Goal: Navigation & Orientation: Find specific page/section

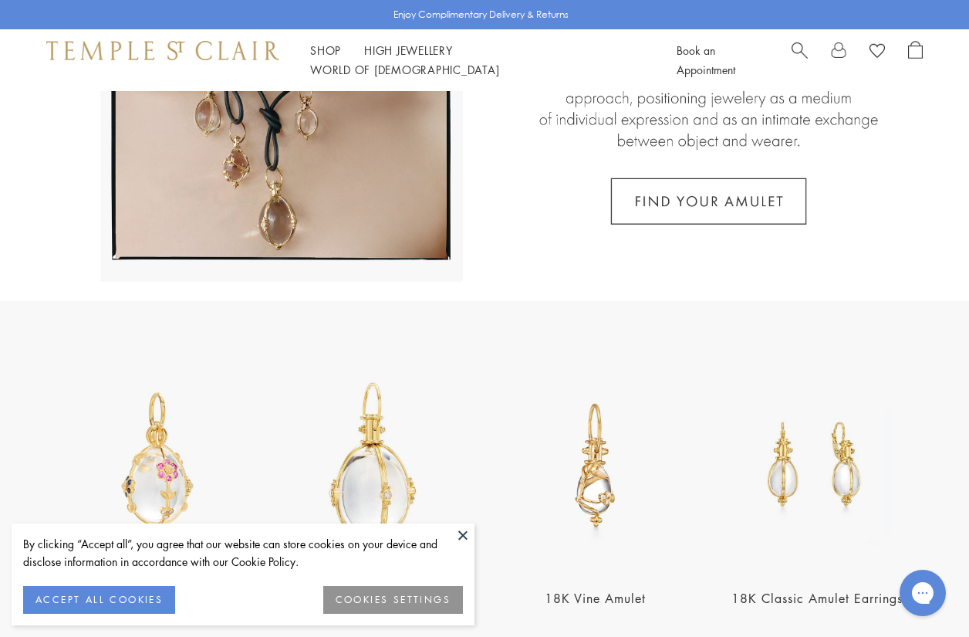
scroll to position [387, 0]
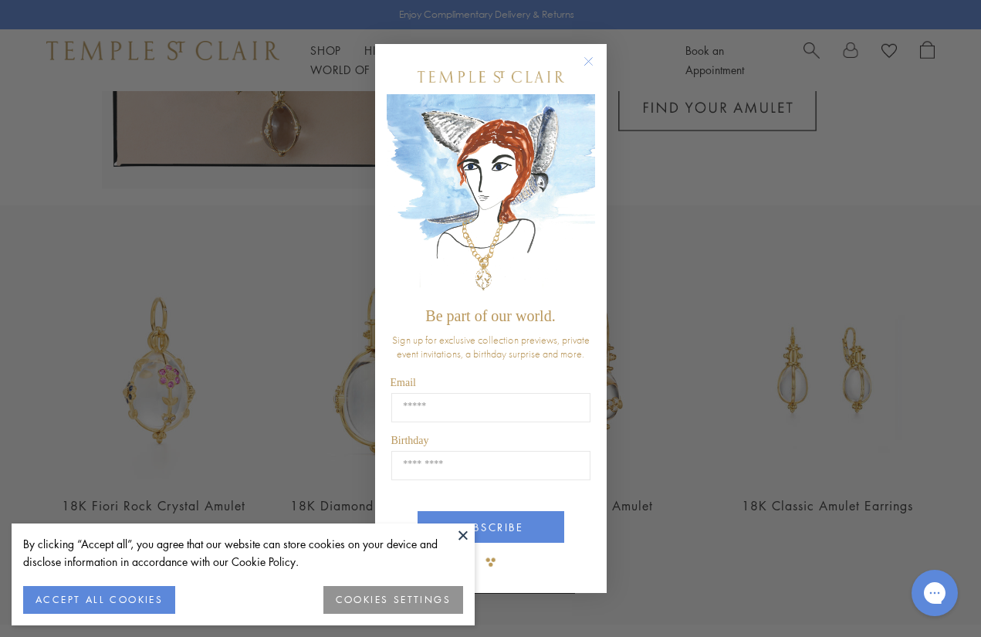
click at [463, 533] on button at bounding box center [462, 534] width 23 height 23
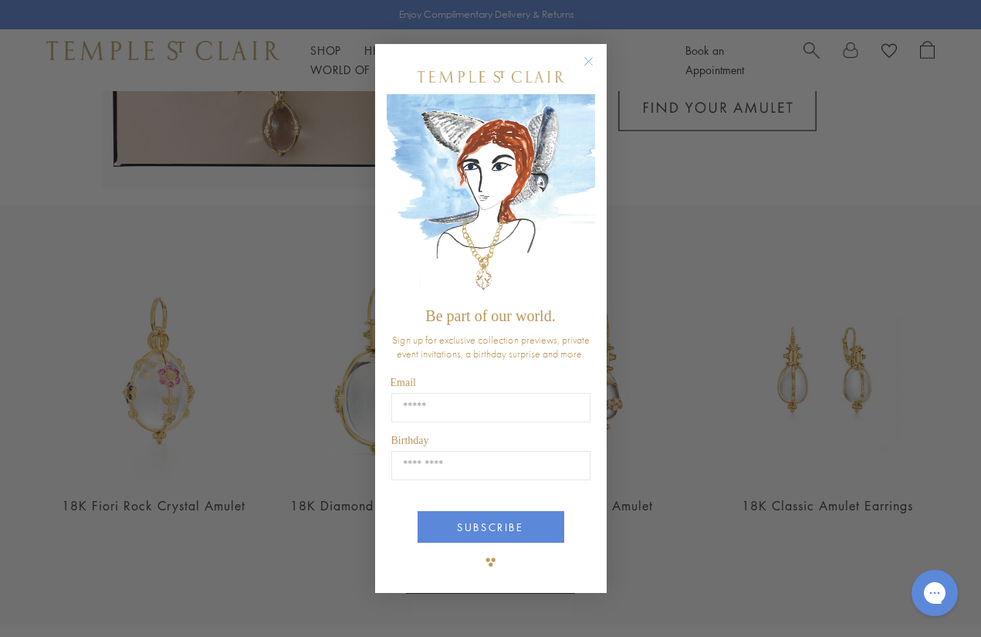
click at [593, 59] on circle "Close dialog" at bounding box center [588, 61] width 19 height 19
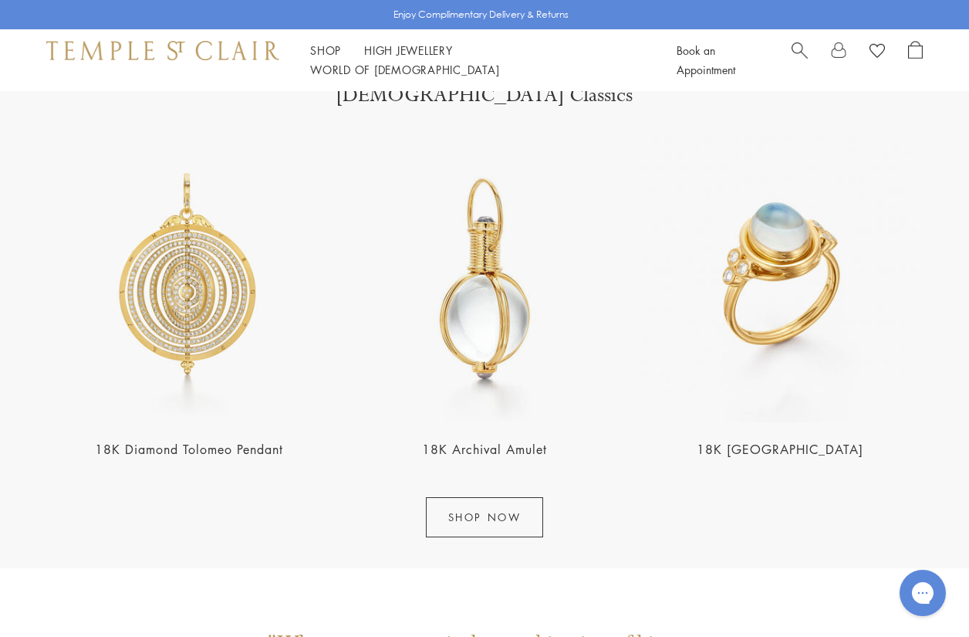
scroll to position [1679, 0]
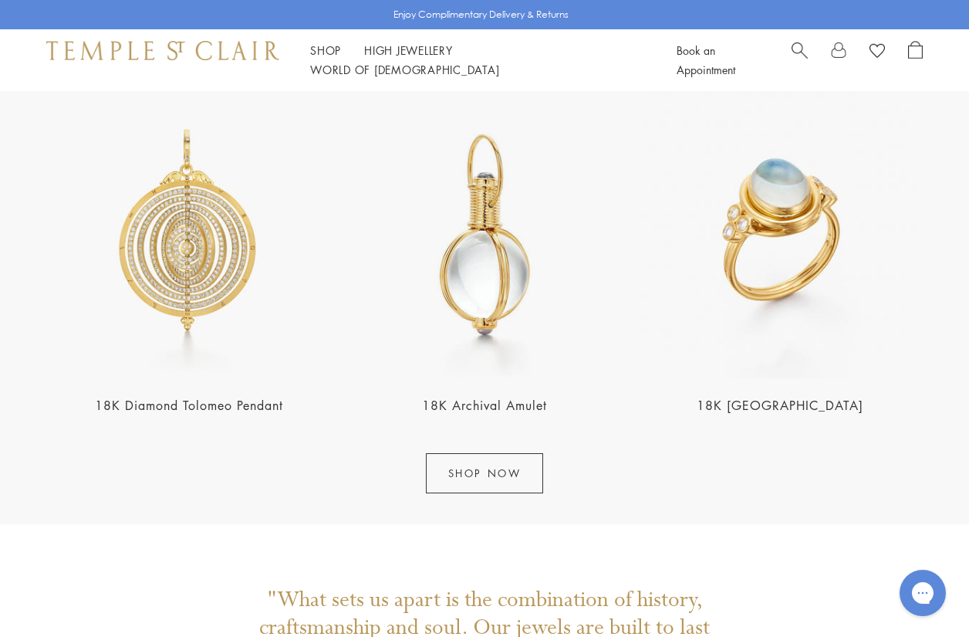
click at [806, 205] on img at bounding box center [780, 235] width 286 height 286
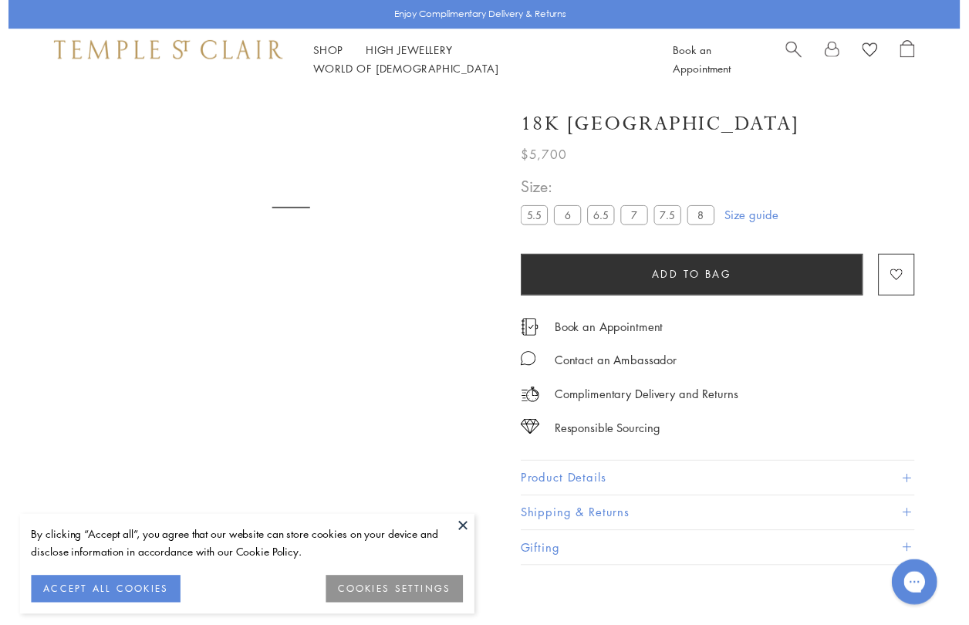
scroll to position [91, 0]
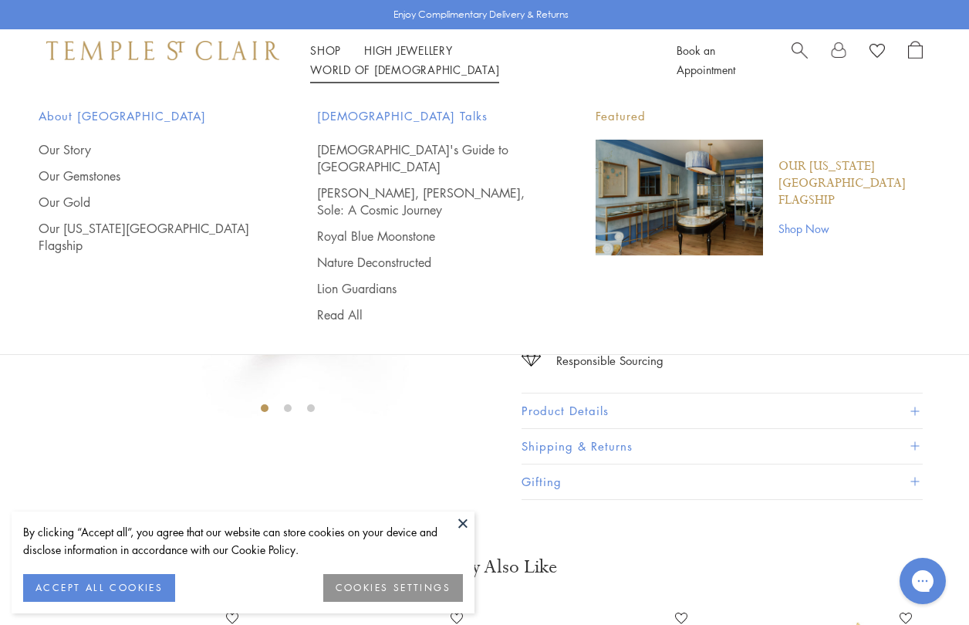
click at [499, 62] on link "World of Temple World of Temple" at bounding box center [404, 69] width 189 height 15
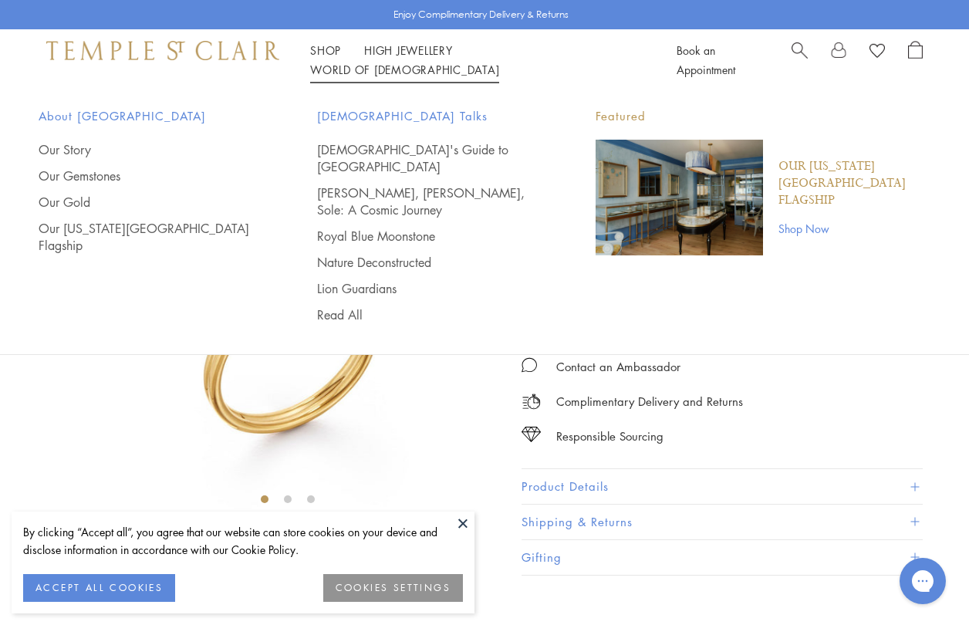
click at [701, 201] on img "Main navigation" at bounding box center [679, 198] width 167 height 116
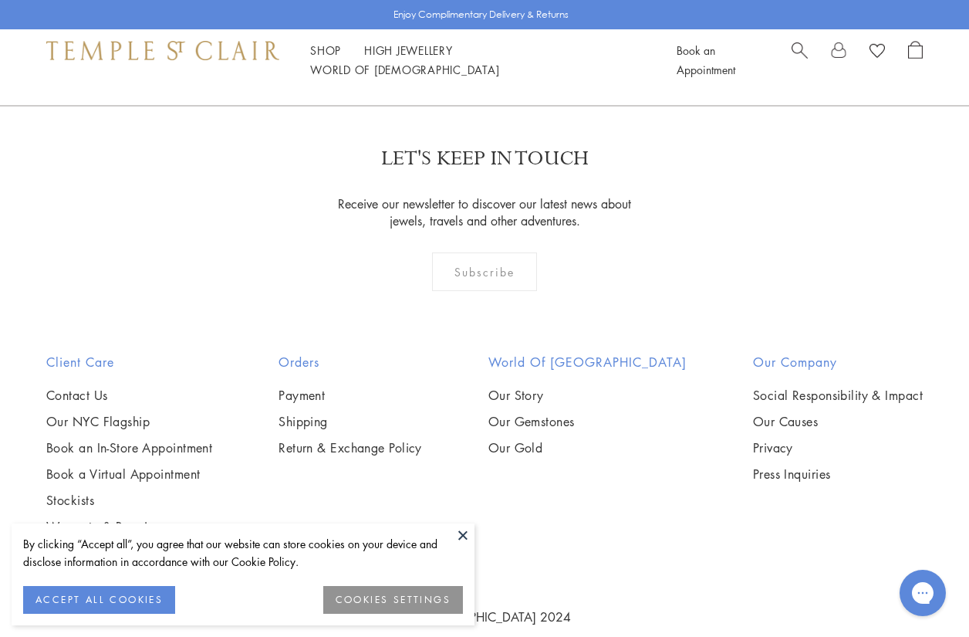
scroll to position [1222, 0]
